Goal: Information Seeking & Learning: Learn about a topic

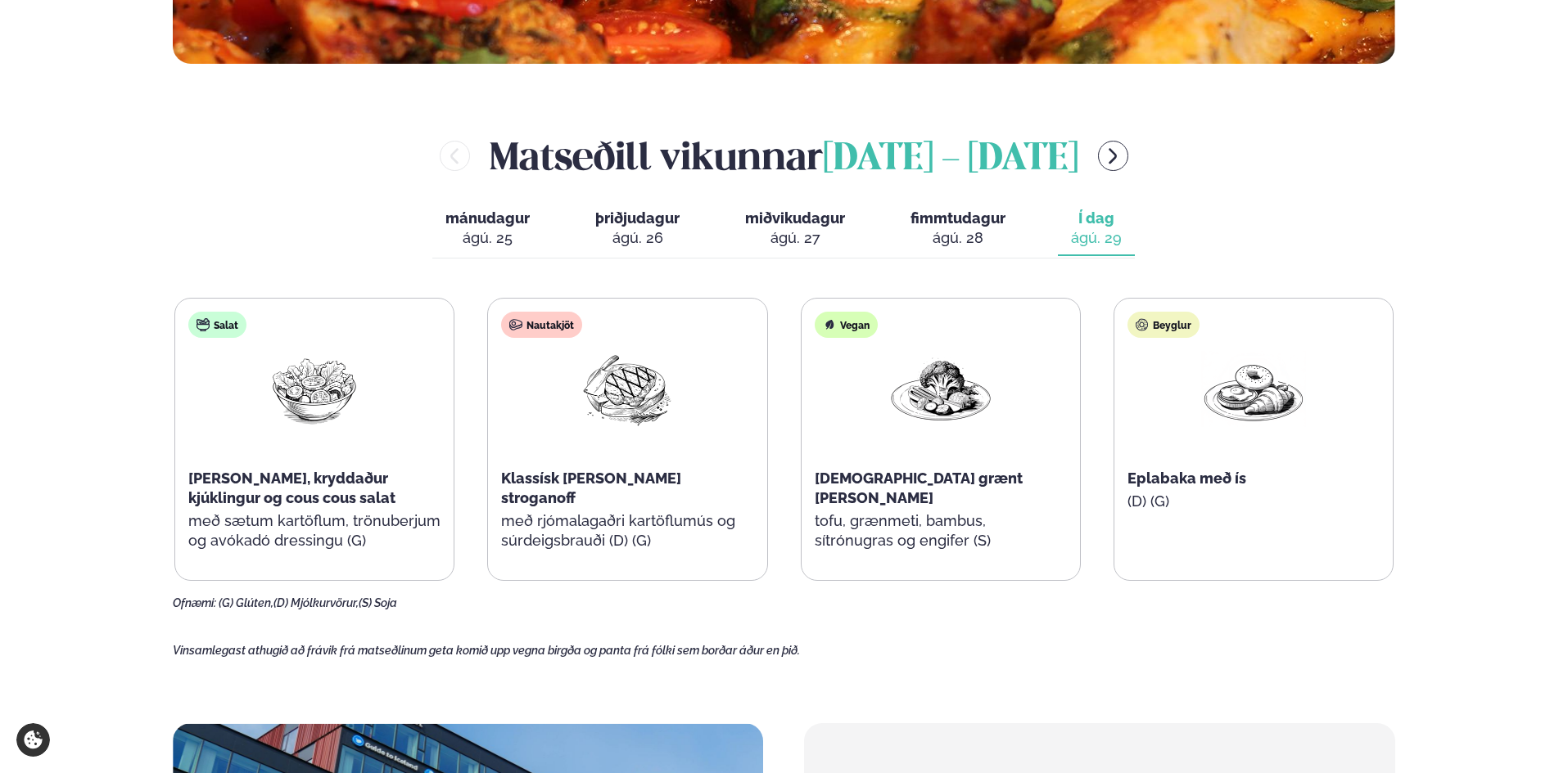
scroll to position [736, 0]
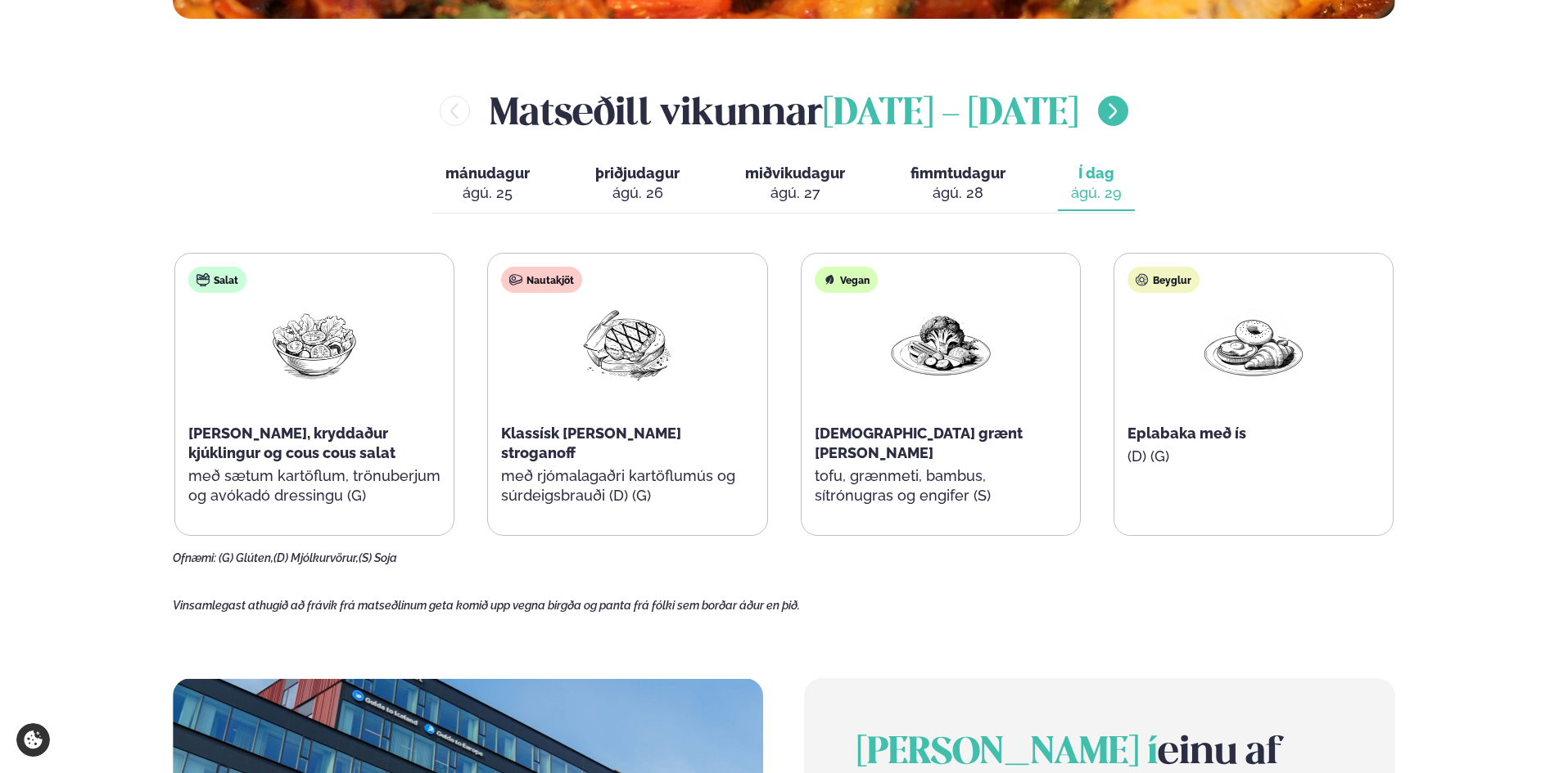
click at [1098, 109] on button "menu-btn-right" at bounding box center [1112, 110] width 30 height 30
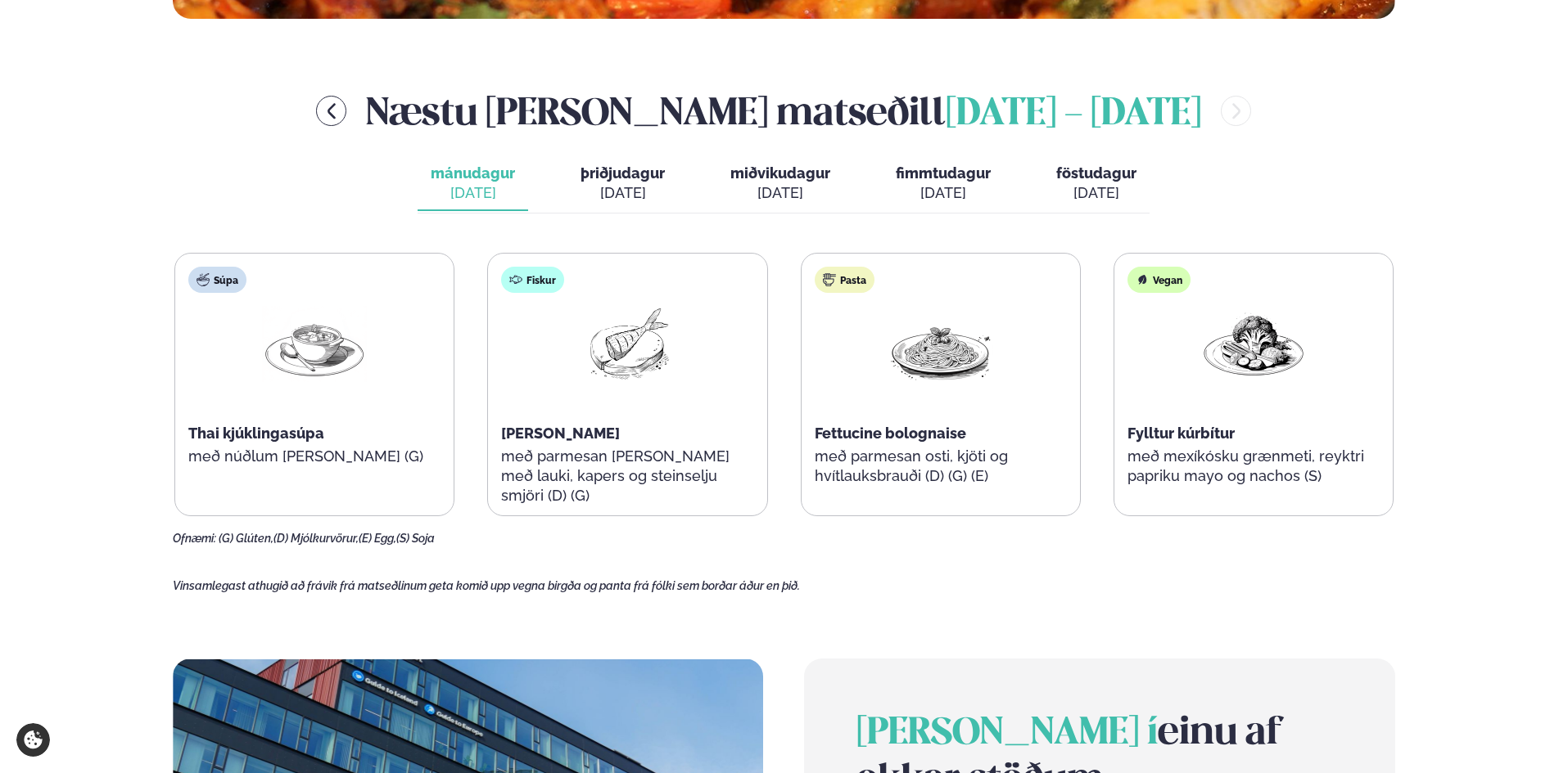
click at [930, 199] on div "[DATE]" at bounding box center [943, 193] width 95 height 19
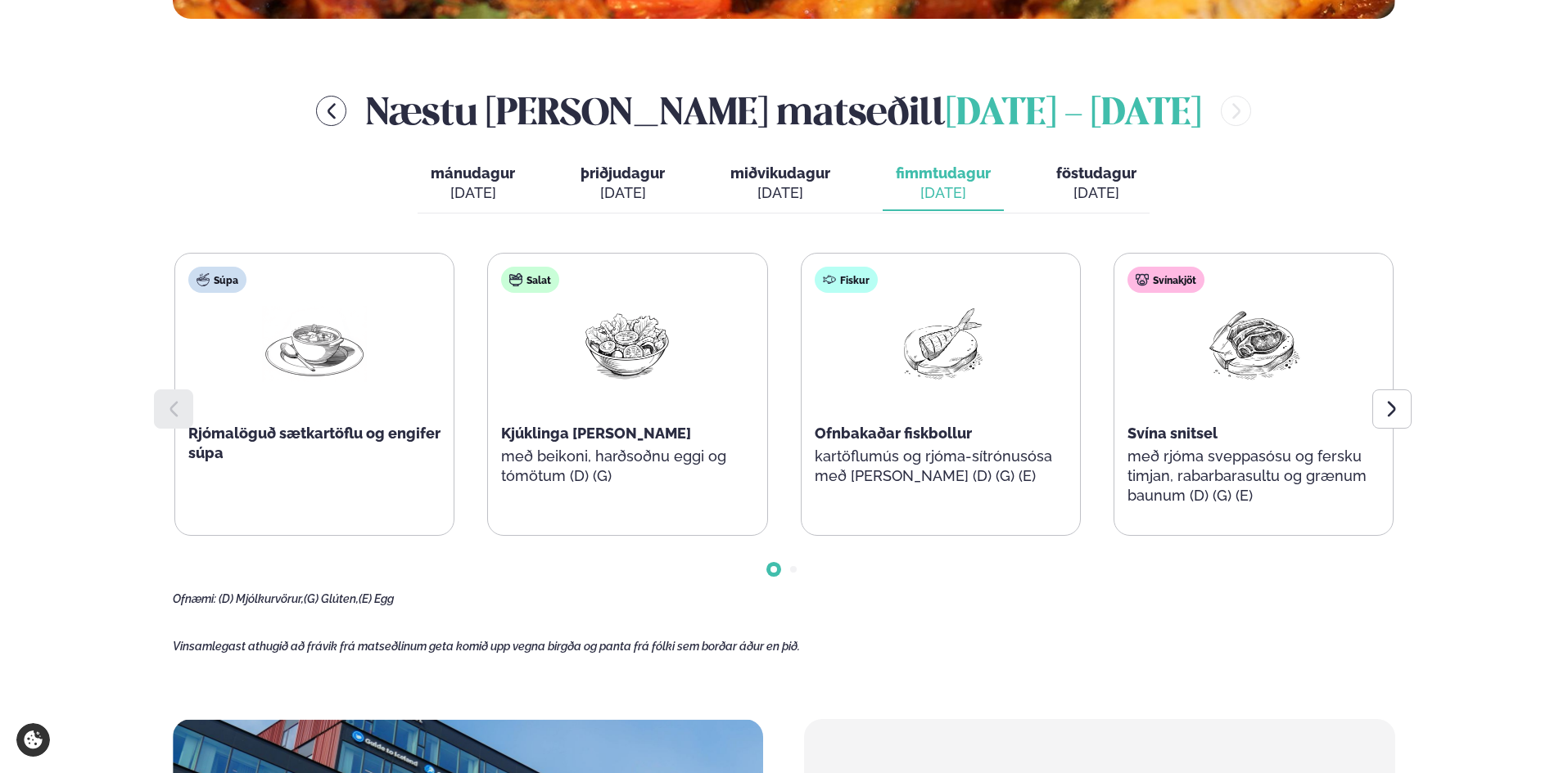
click at [484, 191] on div "[DATE]" at bounding box center [472, 193] width 84 height 19
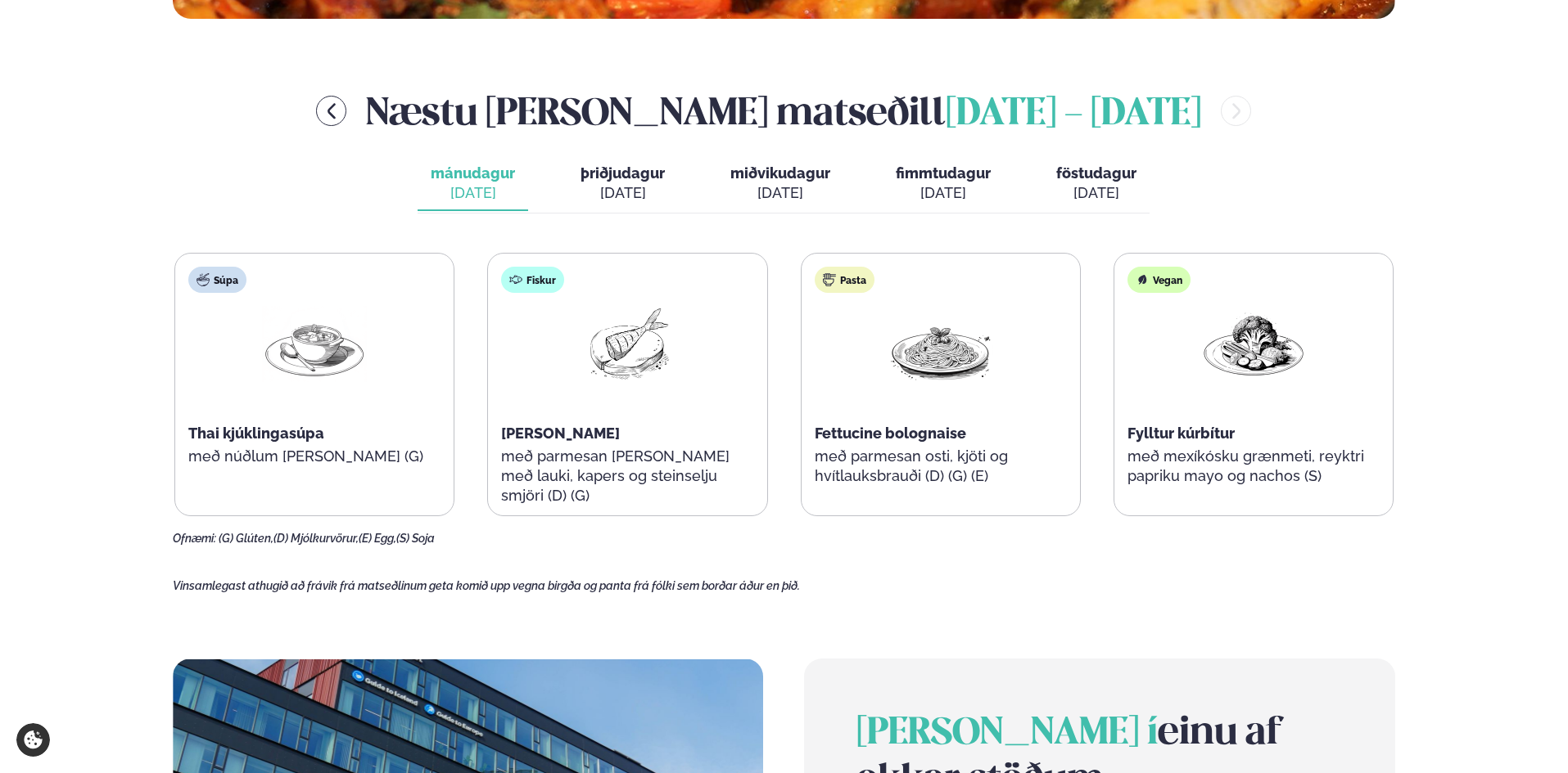
click at [606, 190] on div "[DATE]" at bounding box center [622, 193] width 84 height 19
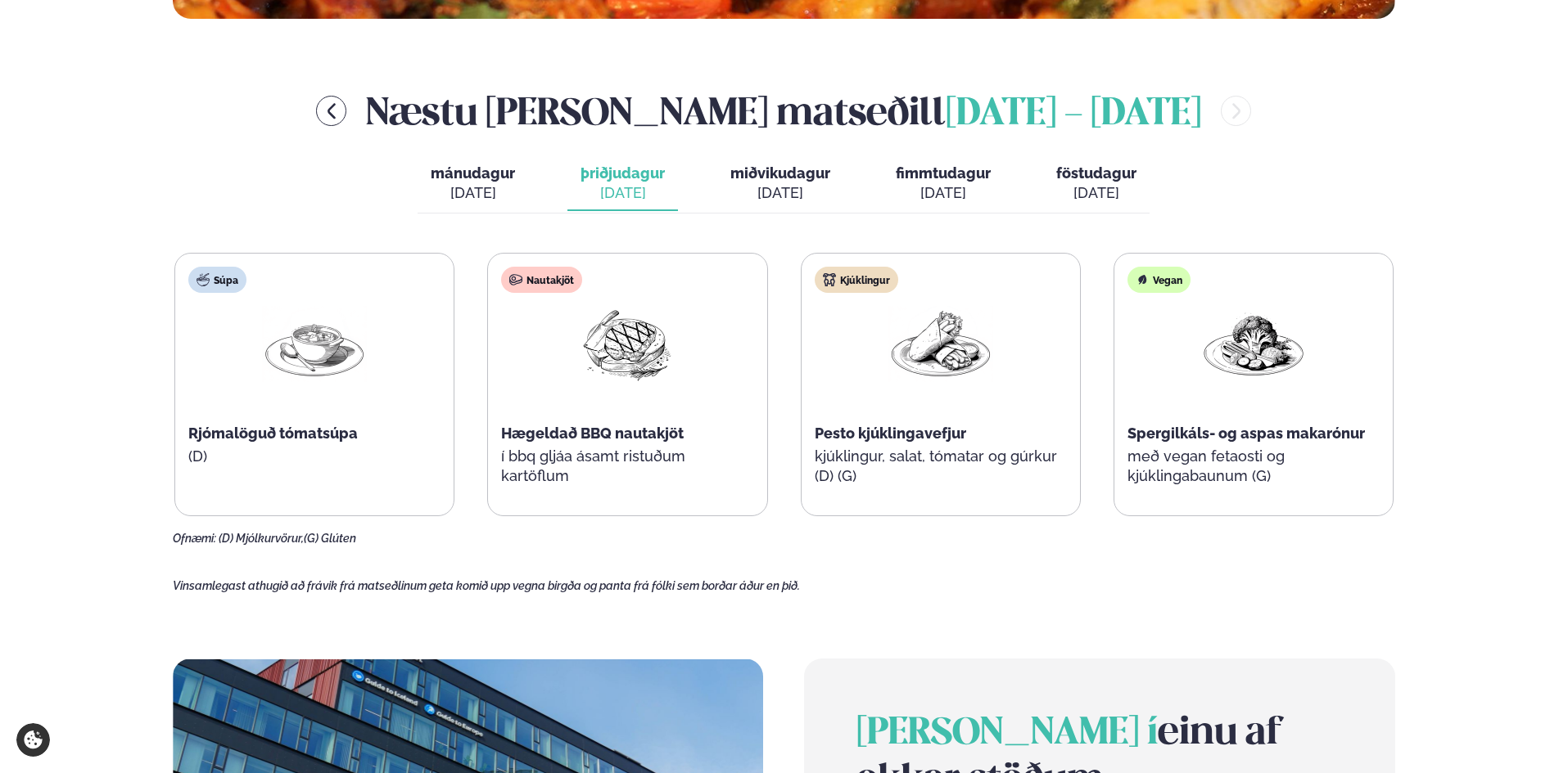
click at [802, 181] on span "miðvikudagur" at bounding box center [780, 173] width 99 height 17
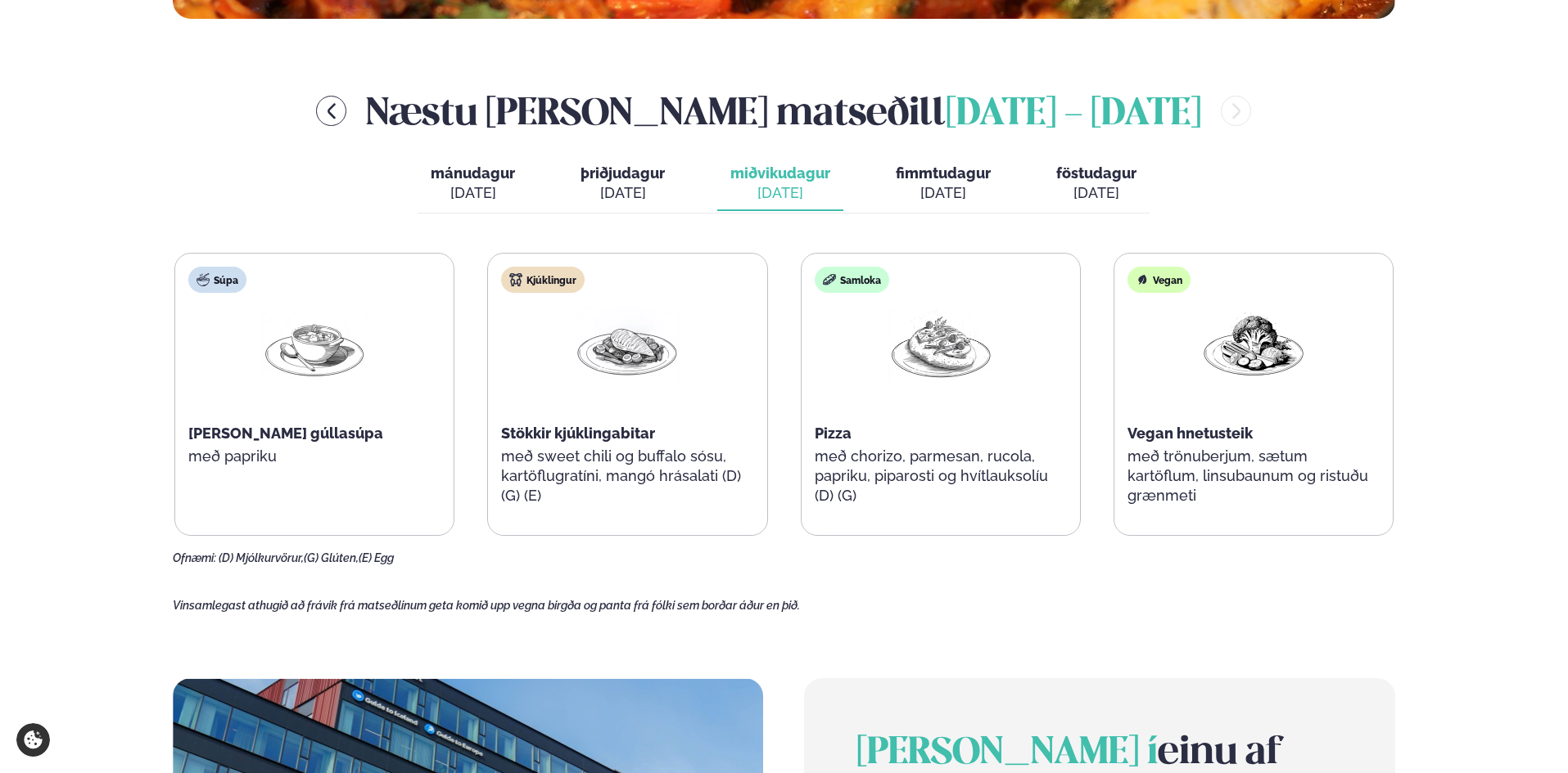
click at [925, 185] on div "[DATE]" at bounding box center [943, 193] width 95 height 19
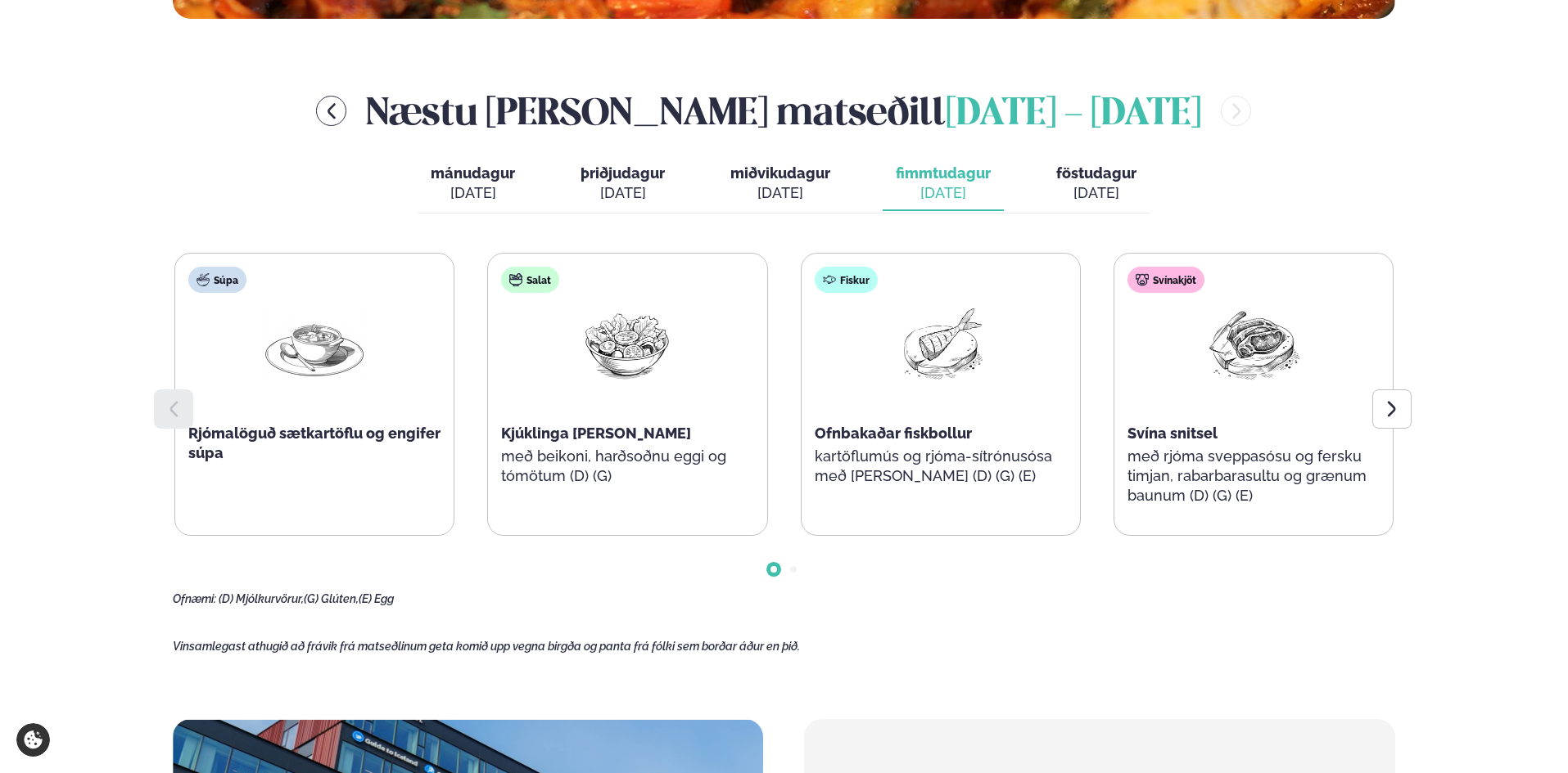
click at [1107, 175] on span "föstudagur" at bounding box center [1096, 173] width 80 height 17
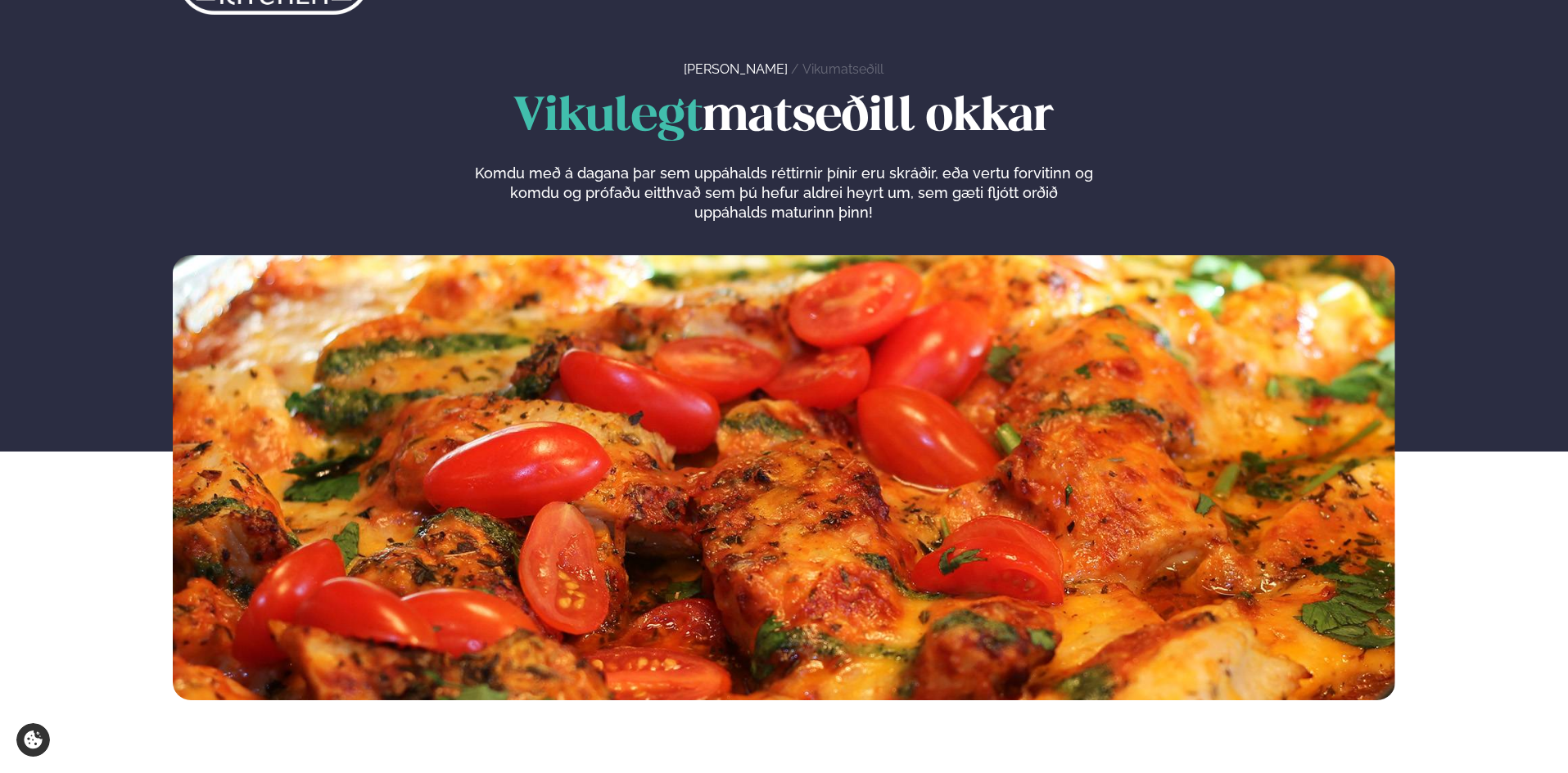
scroll to position [0, 0]
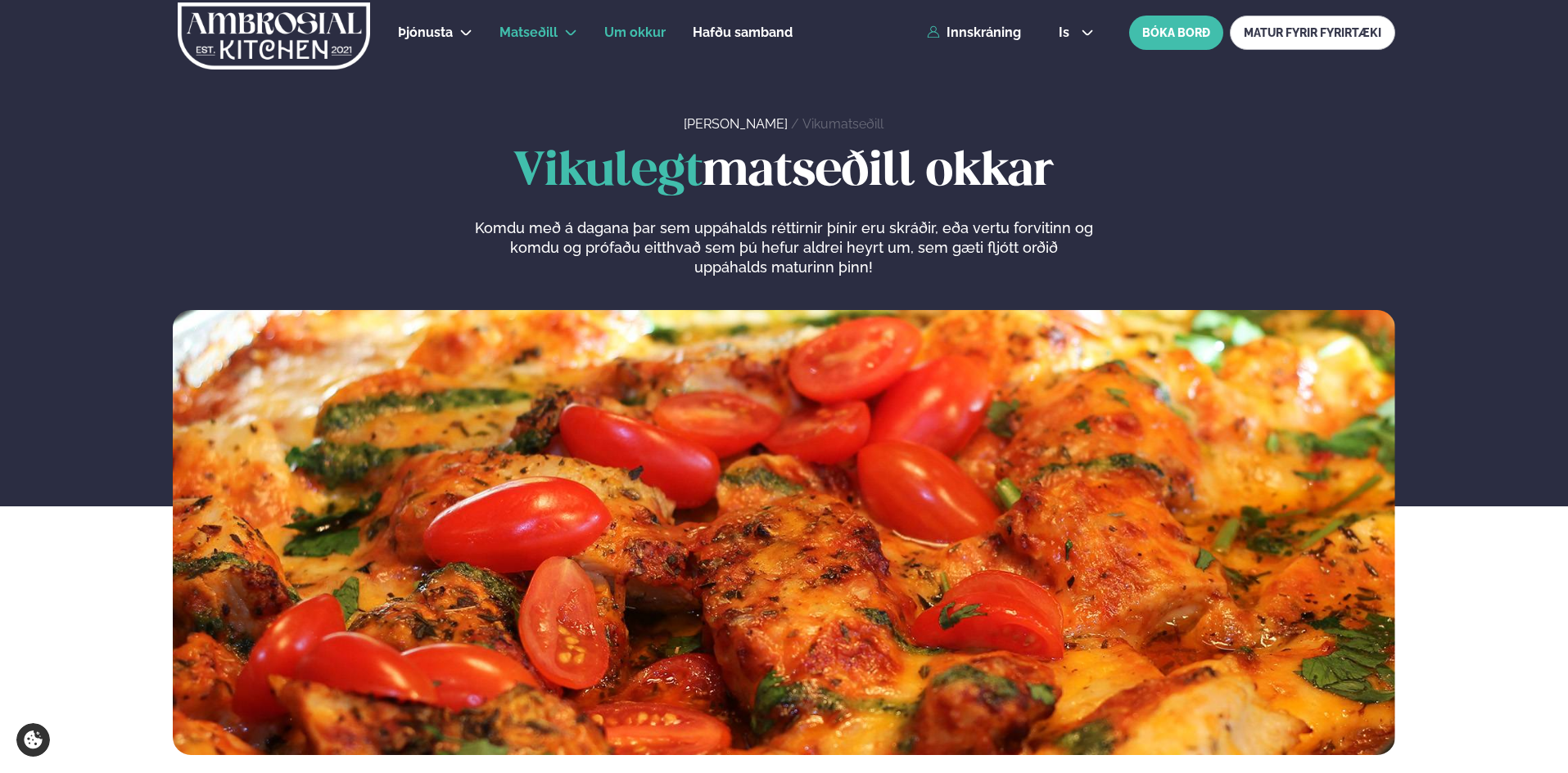
click at [609, 31] on span "Um okkur" at bounding box center [635, 32] width 62 height 15
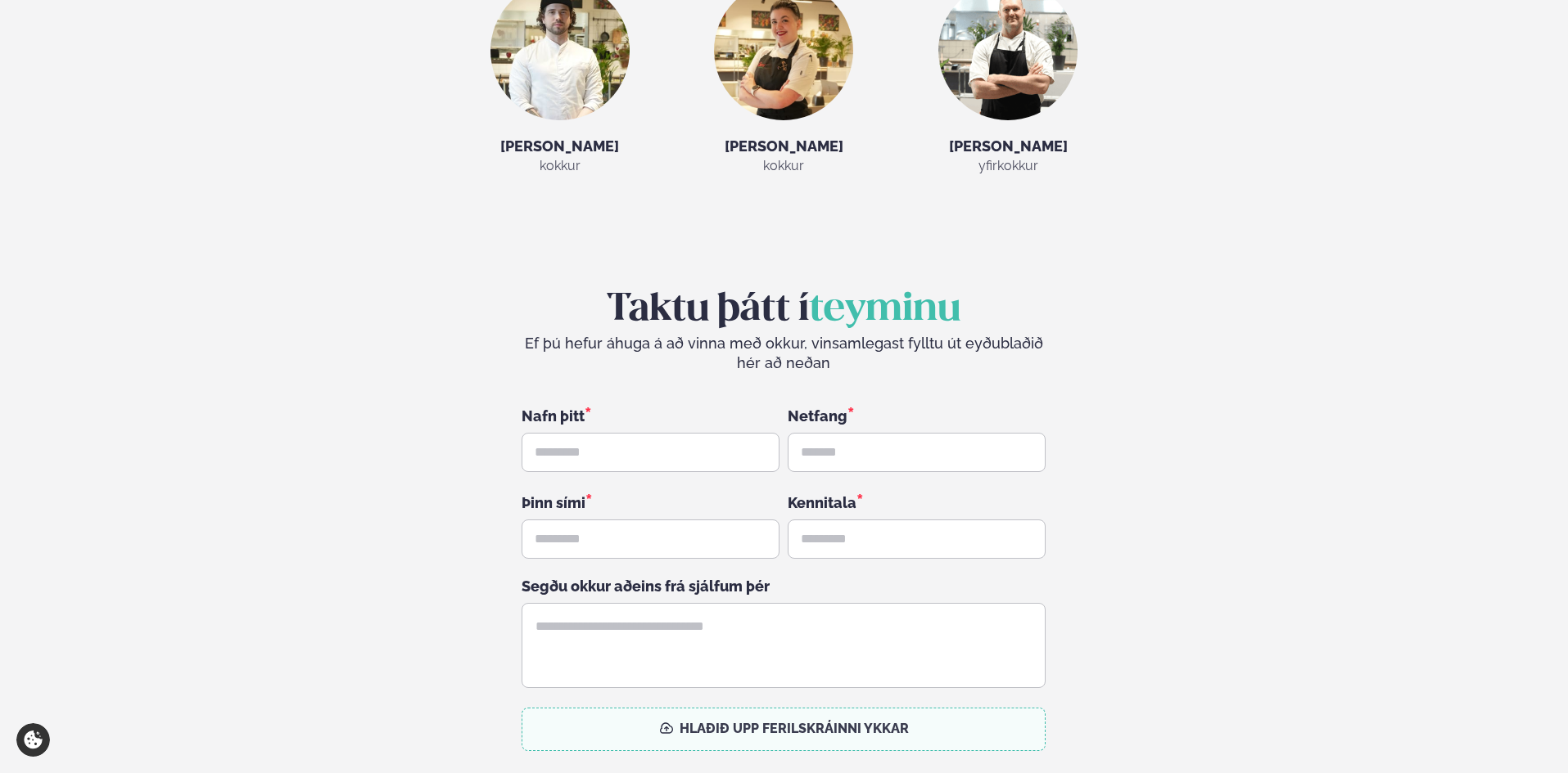
scroll to position [3765, 0]
